Goal: Information Seeking & Learning: Learn about a topic

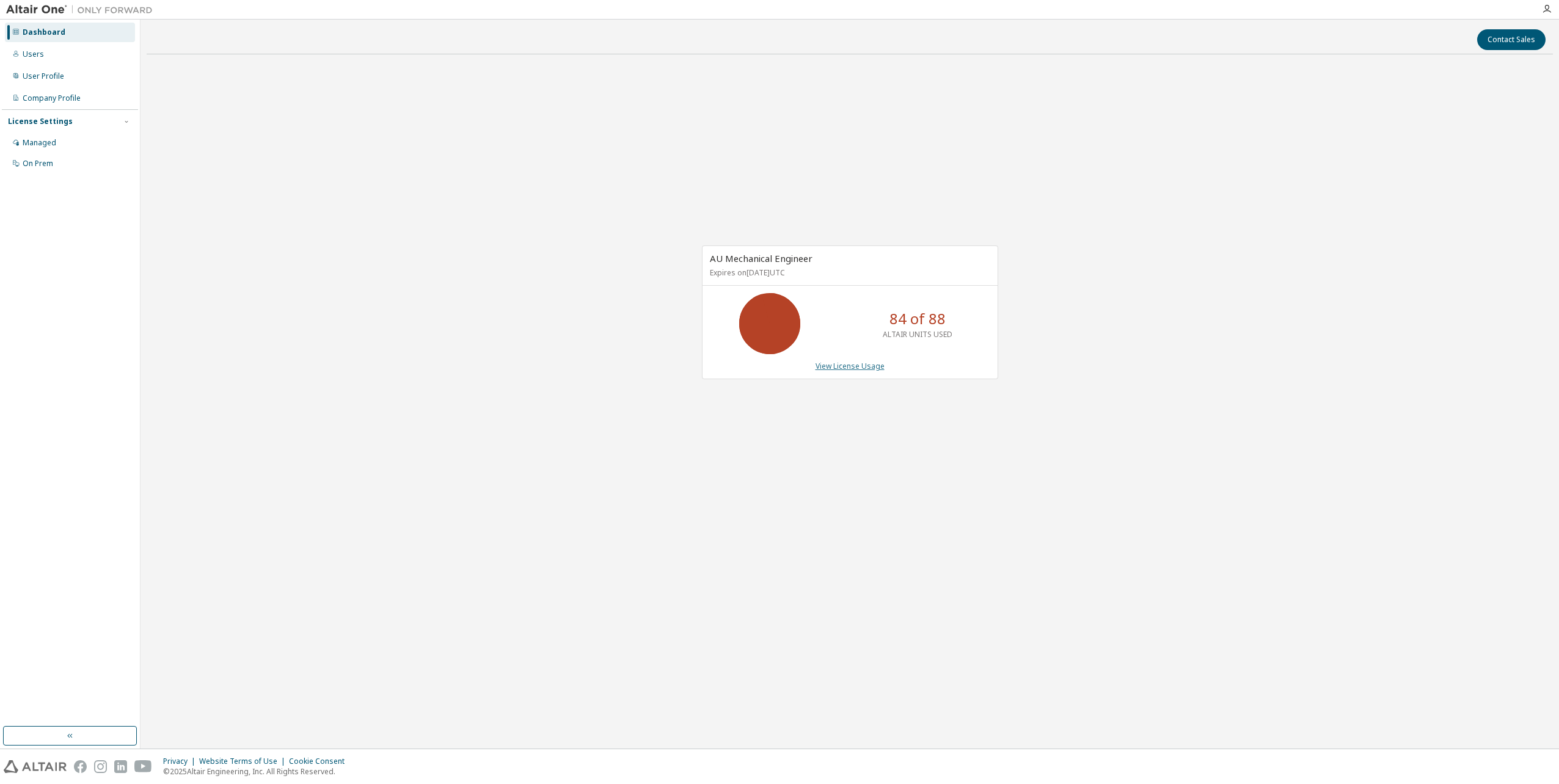
click at [851, 366] on link "View License Usage" at bounding box center [850, 366] width 69 height 11
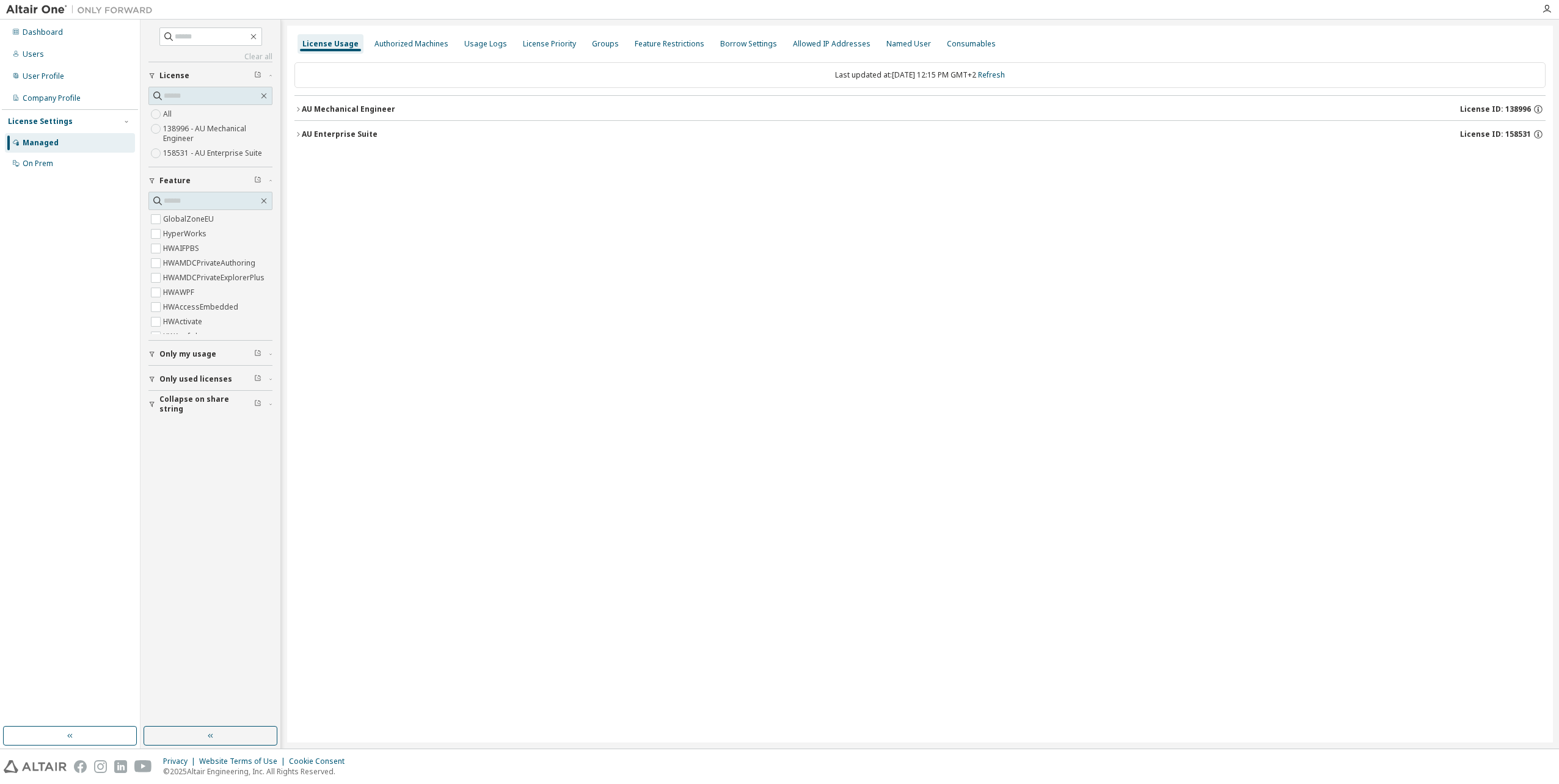
click at [297, 107] on icon "button" at bounding box center [298, 109] width 3 height 5
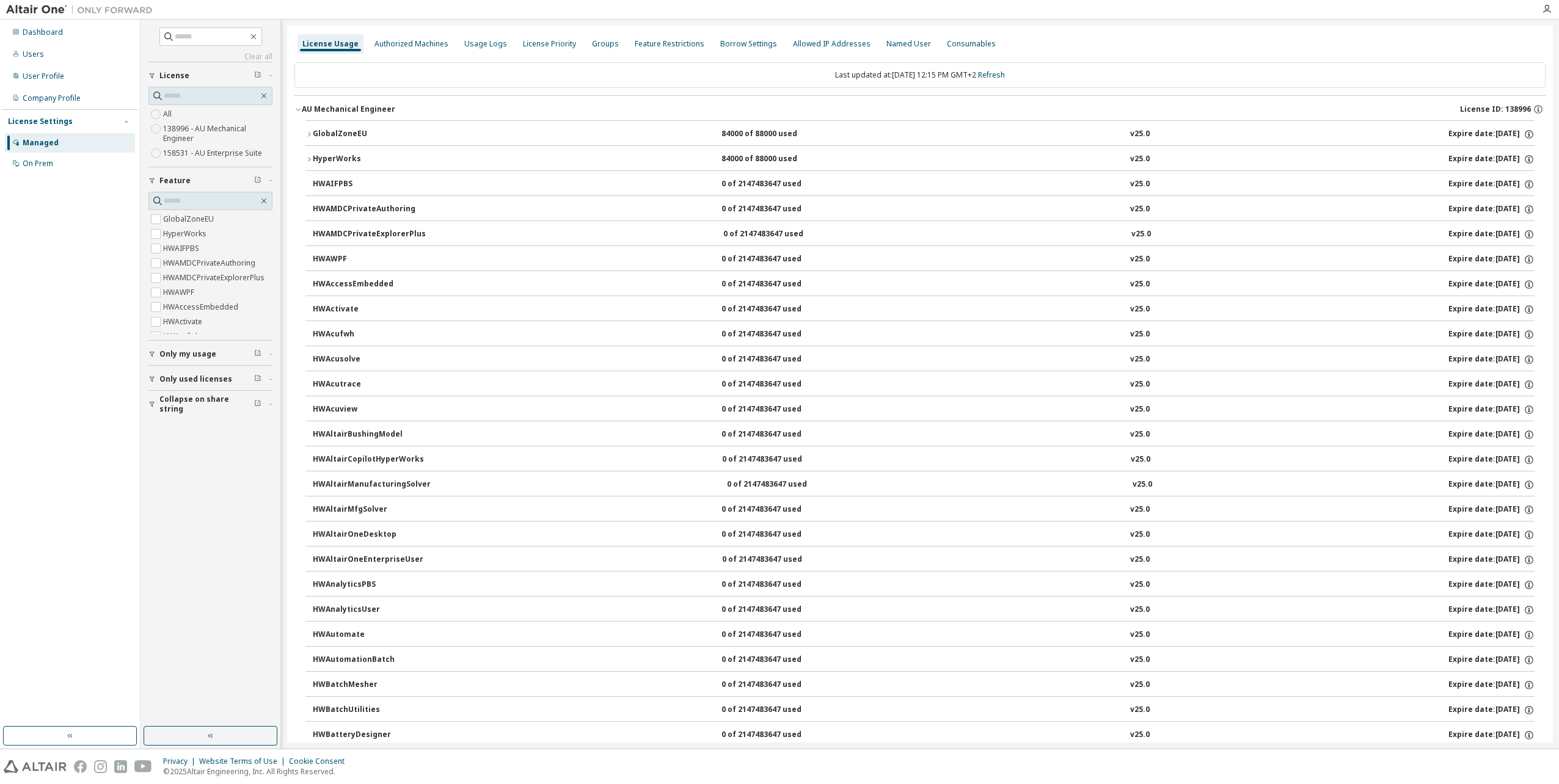
click at [313, 133] on div "GlobalZoneEU" at bounding box center [367, 134] width 110 height 11
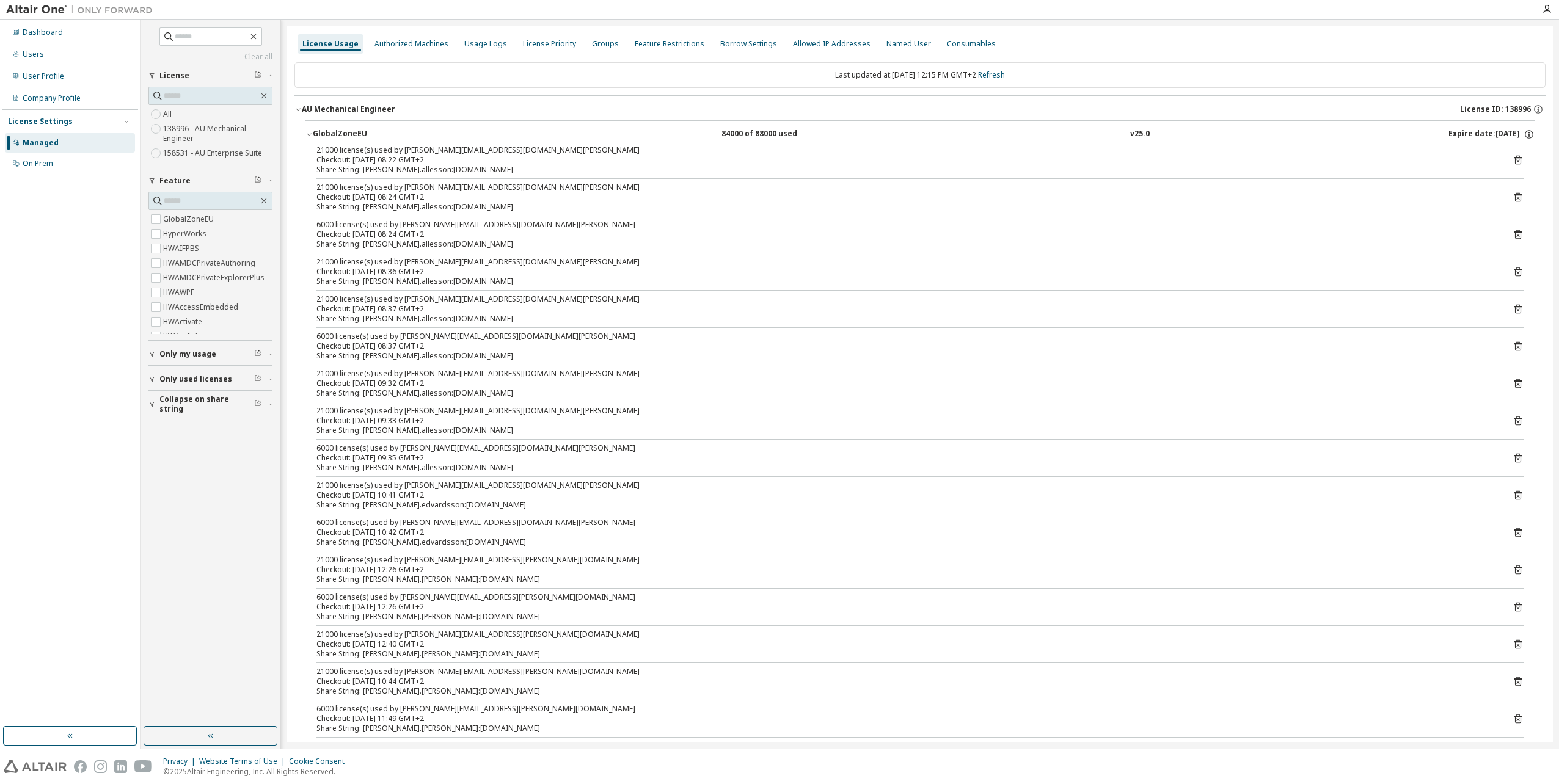
click at [195, 404] on span "Collapse on share string" at bounding box center [207, 404] width 95 height 20
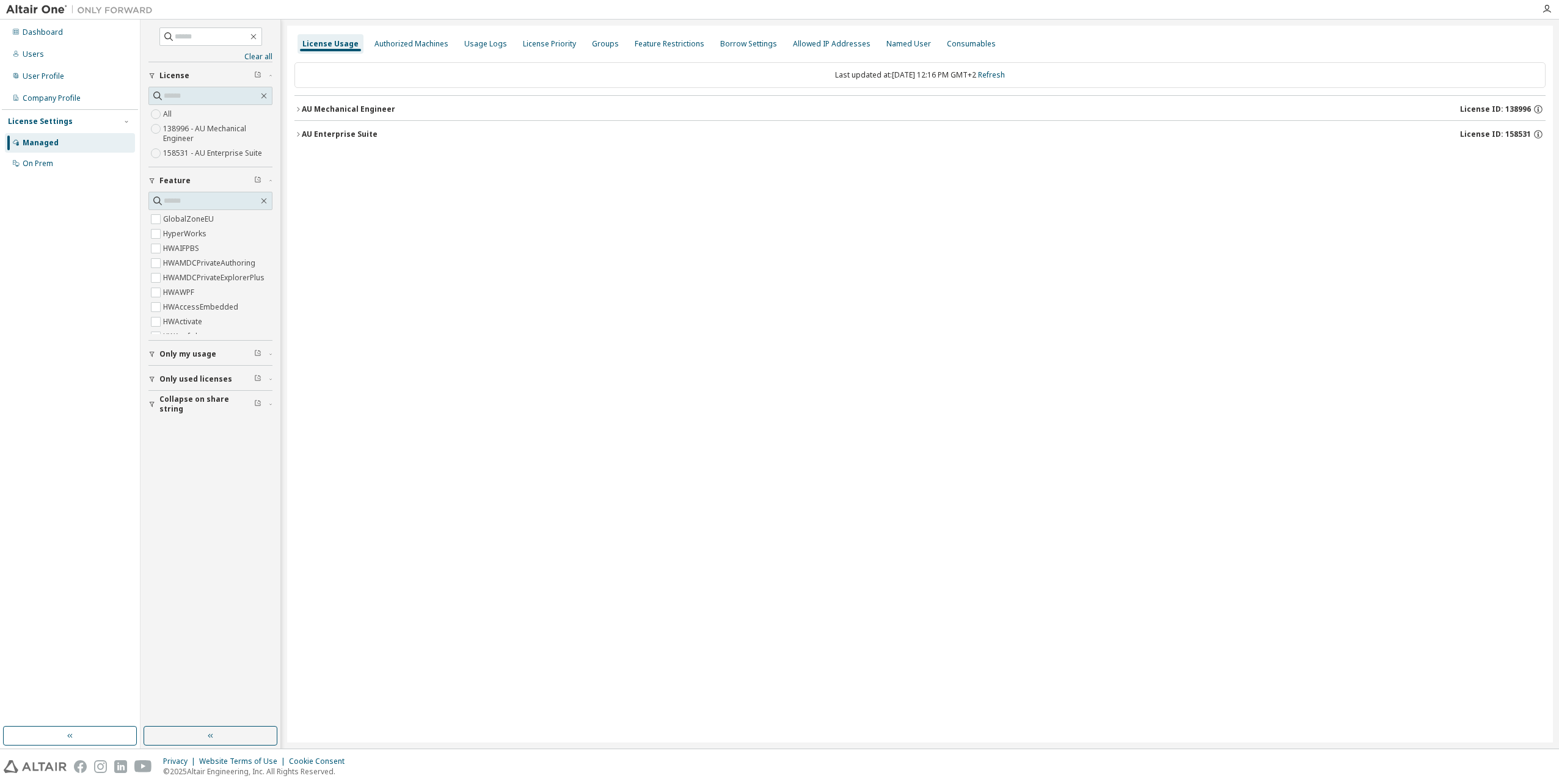
click at [358, 111] on div "AU Mechanical Engineer" at bounding box center [349, 109] width 93 height 10
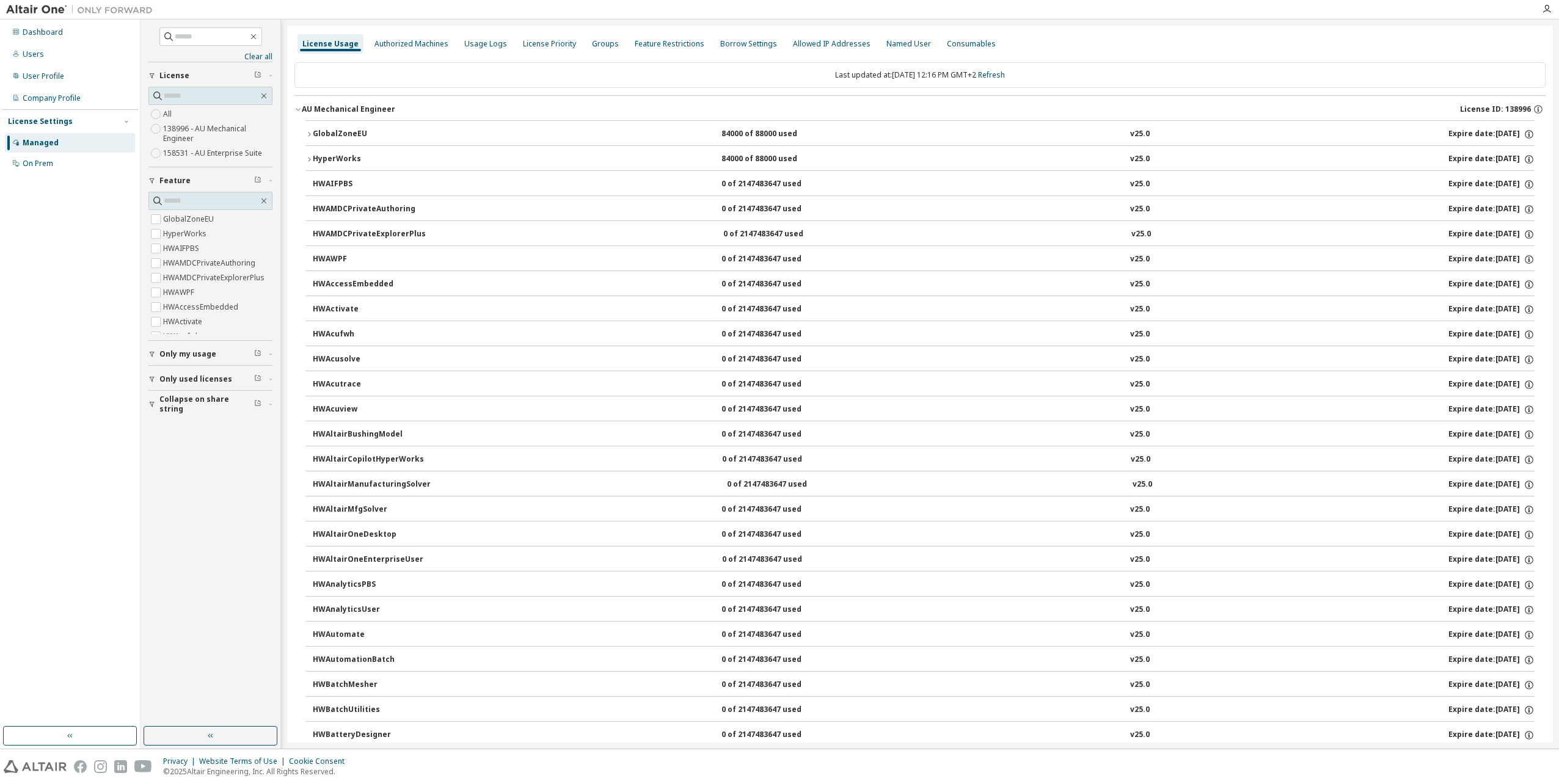
click at [342, 129] on div "GlobalZoneEU" at bounding box center [367, 134] width 110 height 11
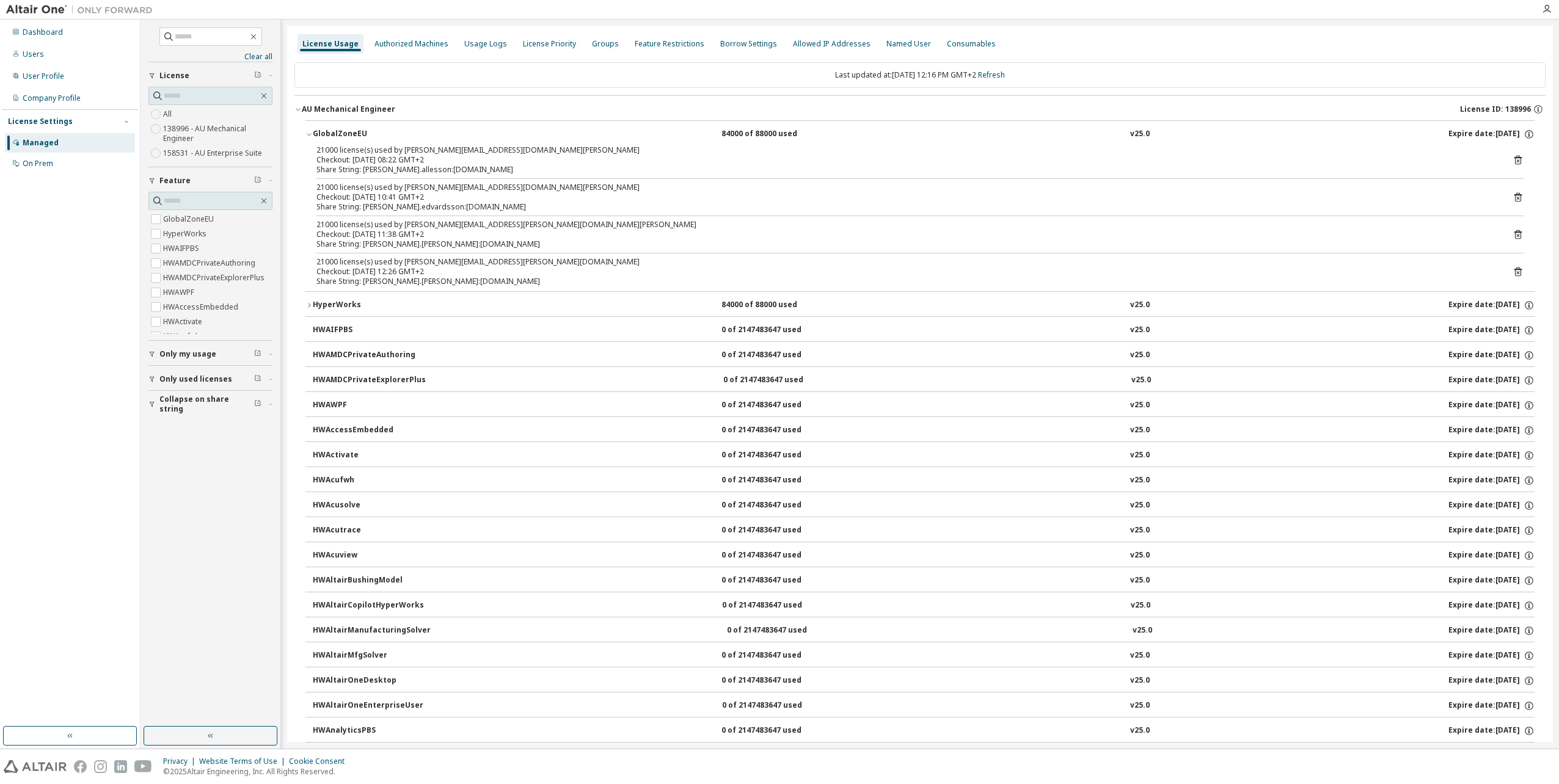
click at [349, 110] on div "AU Mechanical Engineer" at bounding box center [349, 109] width 93 height 10
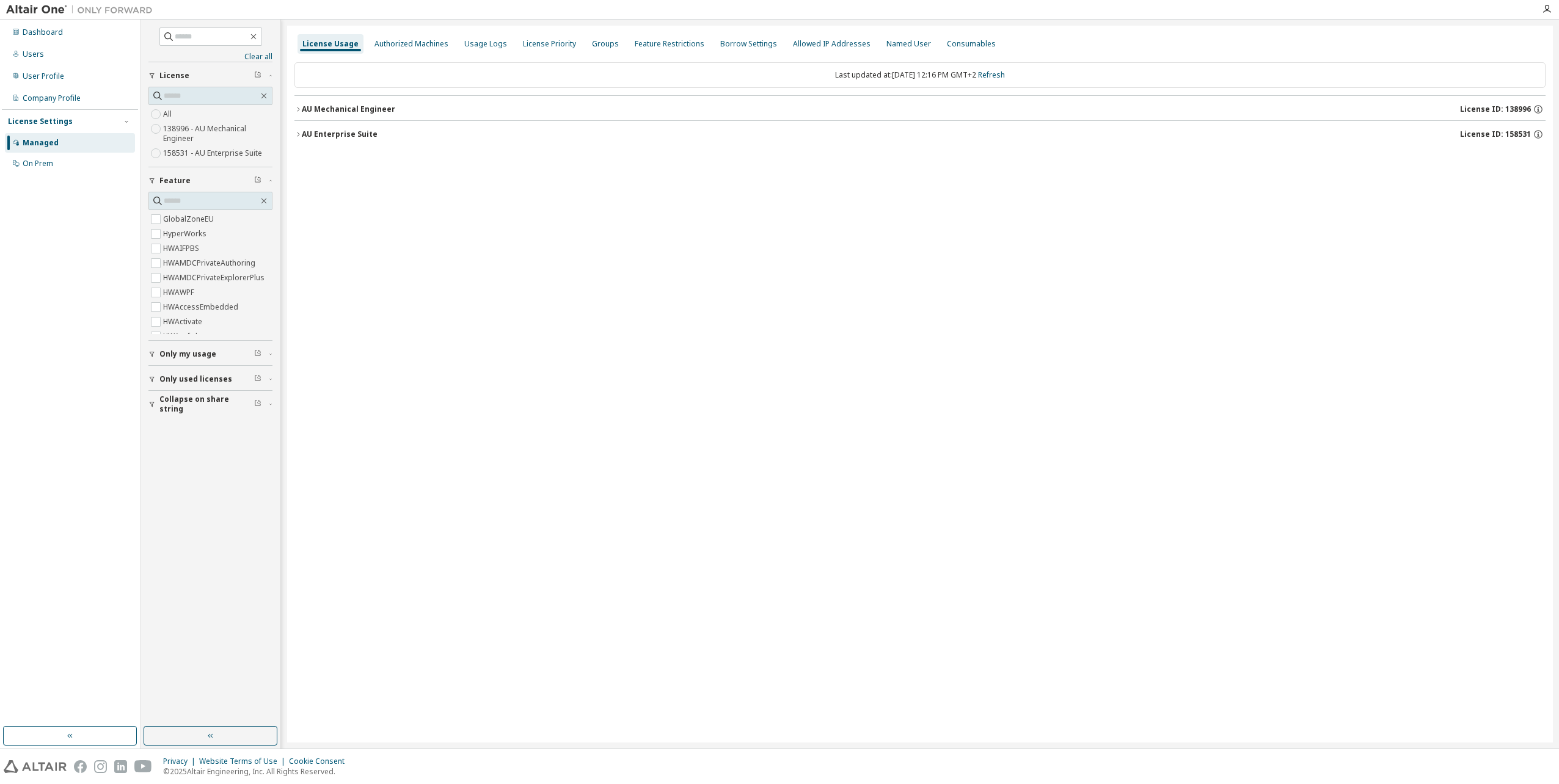
click at [357, 137] on div "AU Enterprise Suite" at bounding box center [339, 134] width 76 height 10
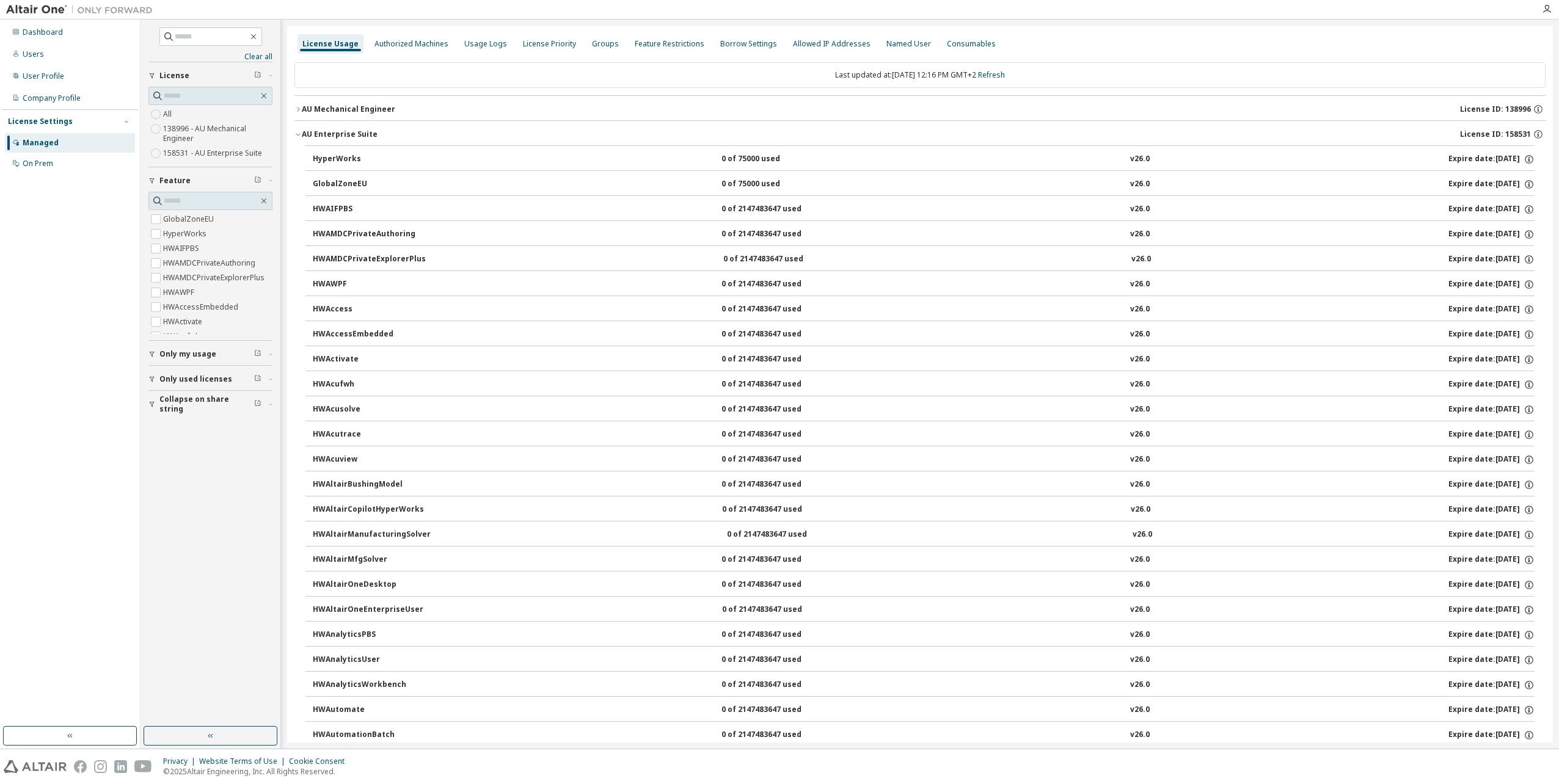
click at [329, 156] on div "HyperWorks" at bounding box center [367, 159] width 110 height 11
click at [318, 111] on div "AU Mechanical Engineer" at bounding box center [349, 109] width 93 height 10
click at [345, 110] on div "AU Mechanical Engineer" at bounding box center [349, 109] width 93 height 10
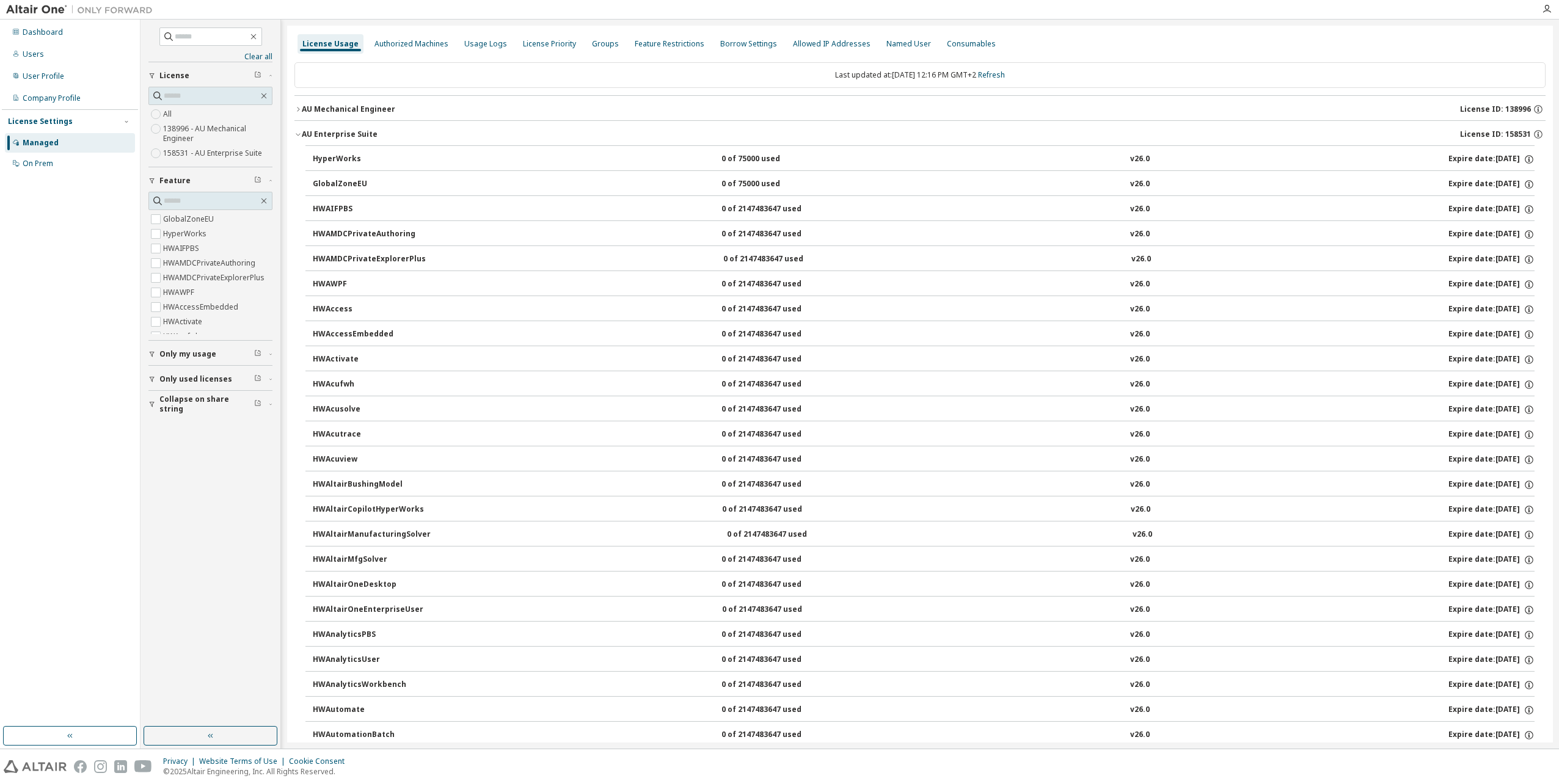
drag, startPoint x: 56, startPoint y: 274, endPoint x: 63, endPoint y: 275, distance: 7.1
click at [58, 278] on div "Dashboard Users User Profile Company Profile License Settings Managed On Prem" at bounding box center [70, 374] width 136 height 704
drag, startPoint x: 95, startPoint y: 297, endPoint x: 104, endPoint y: 291, distance: 10.8
click at [95, 297] on div "Dashboard Users User Profile Company Profile License Settings Managed On Prem" at bounding box center [70, 374] width 136 height 704
